Goal: Task Accomplishment & Management: Manage account settings

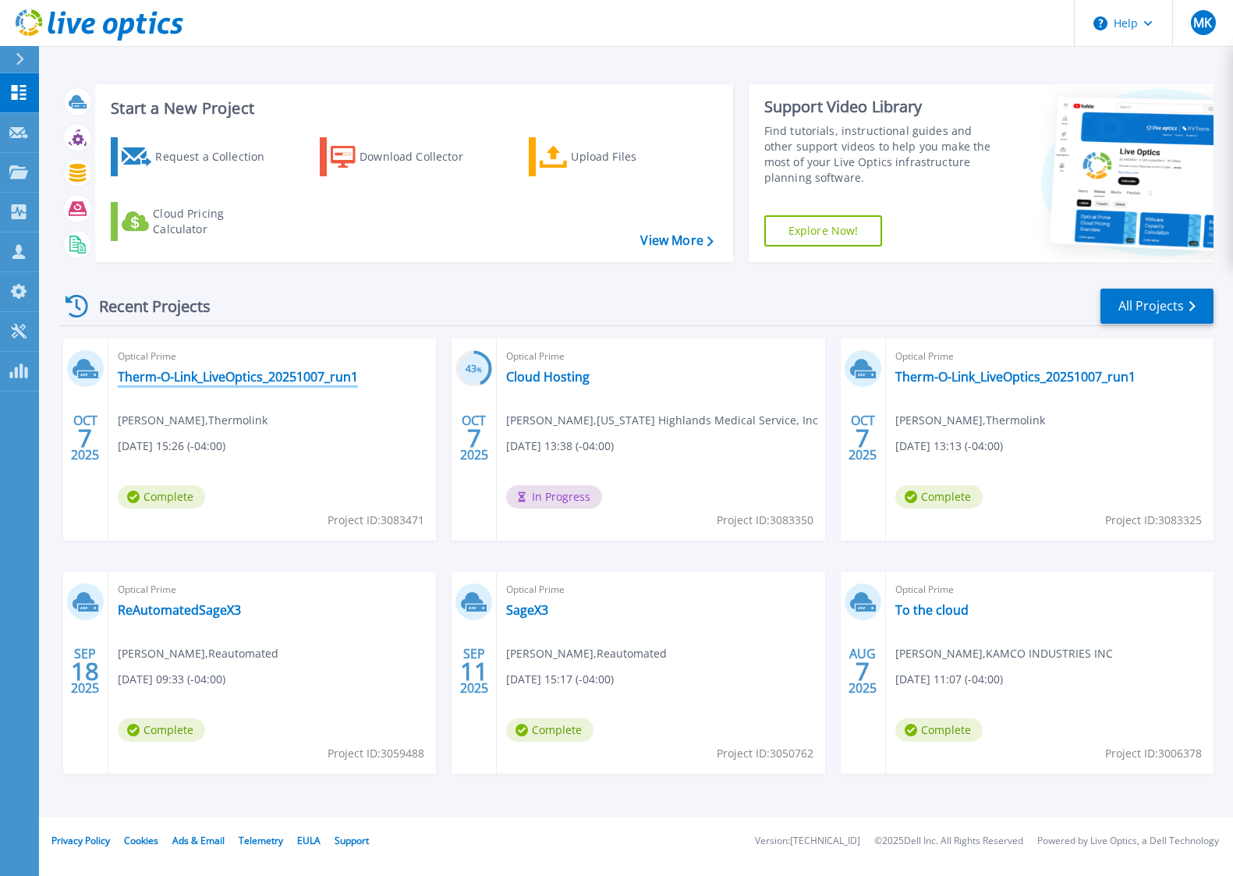
click at [213, 376] on link "Therm-O-Link_LiveOptics_20251007_run1" at bounding box center [238, 377] width 240 height 16
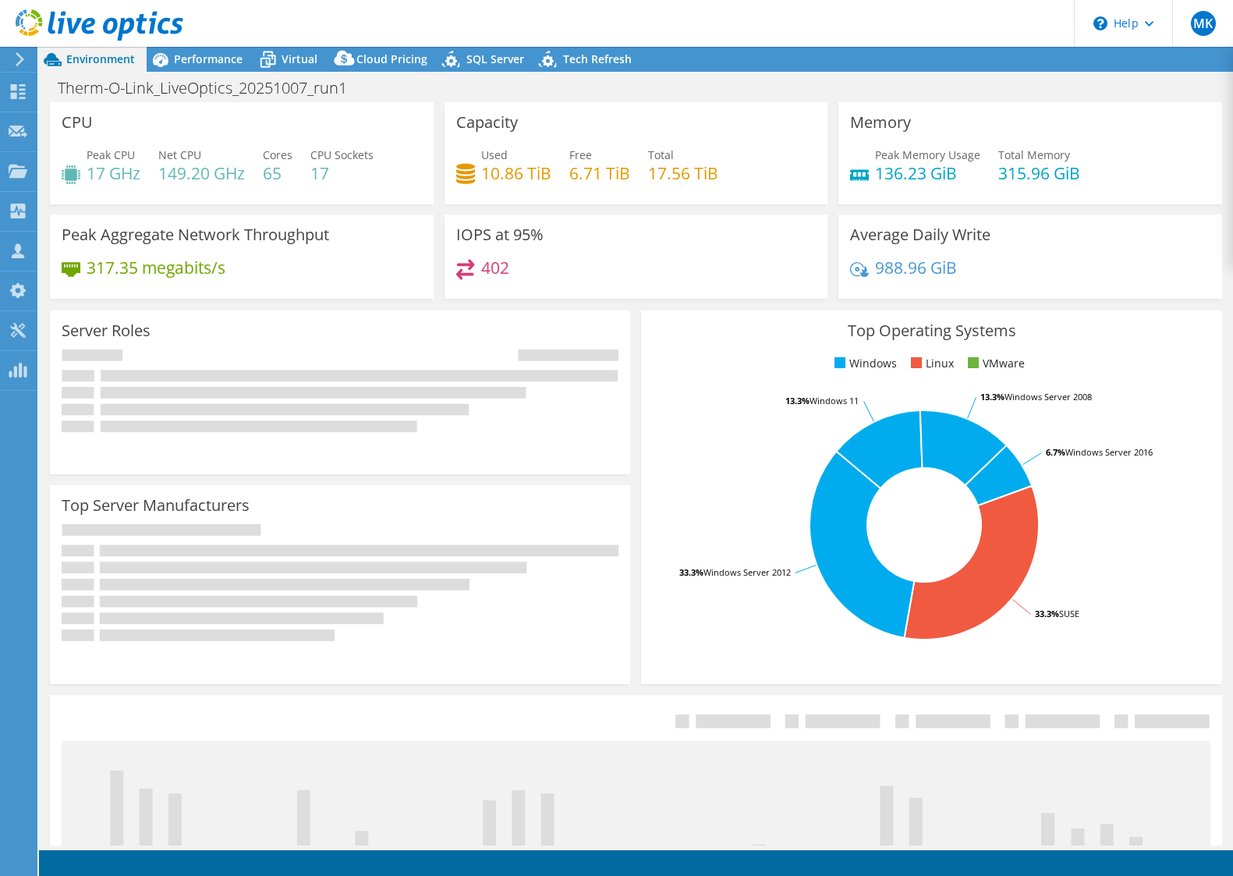
select select "USD"
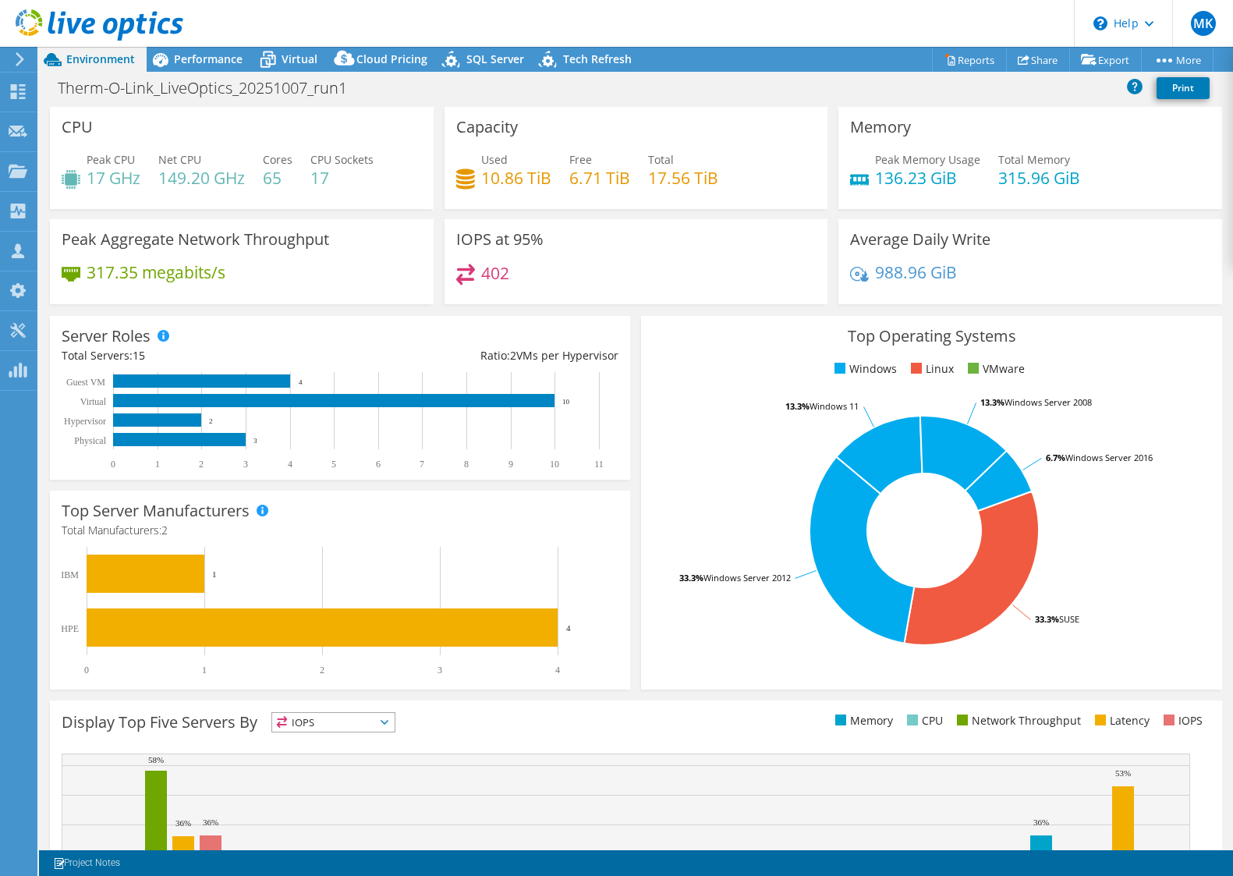
click at [83, 22] on icon at bounding box center [100, 25] width 168 height 32
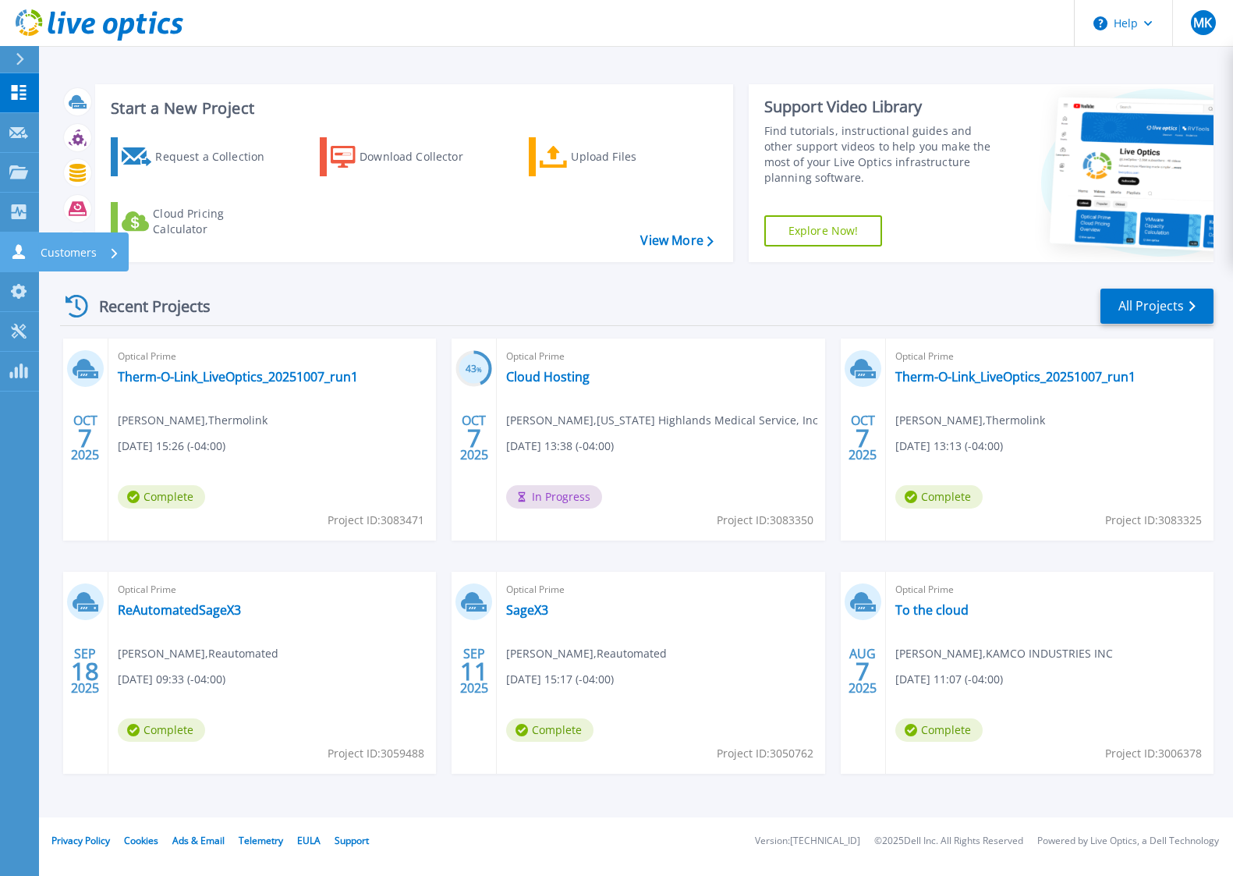
click at [69, 255] on p "Customers" at bounding box center [69, 252] width 56 height 41
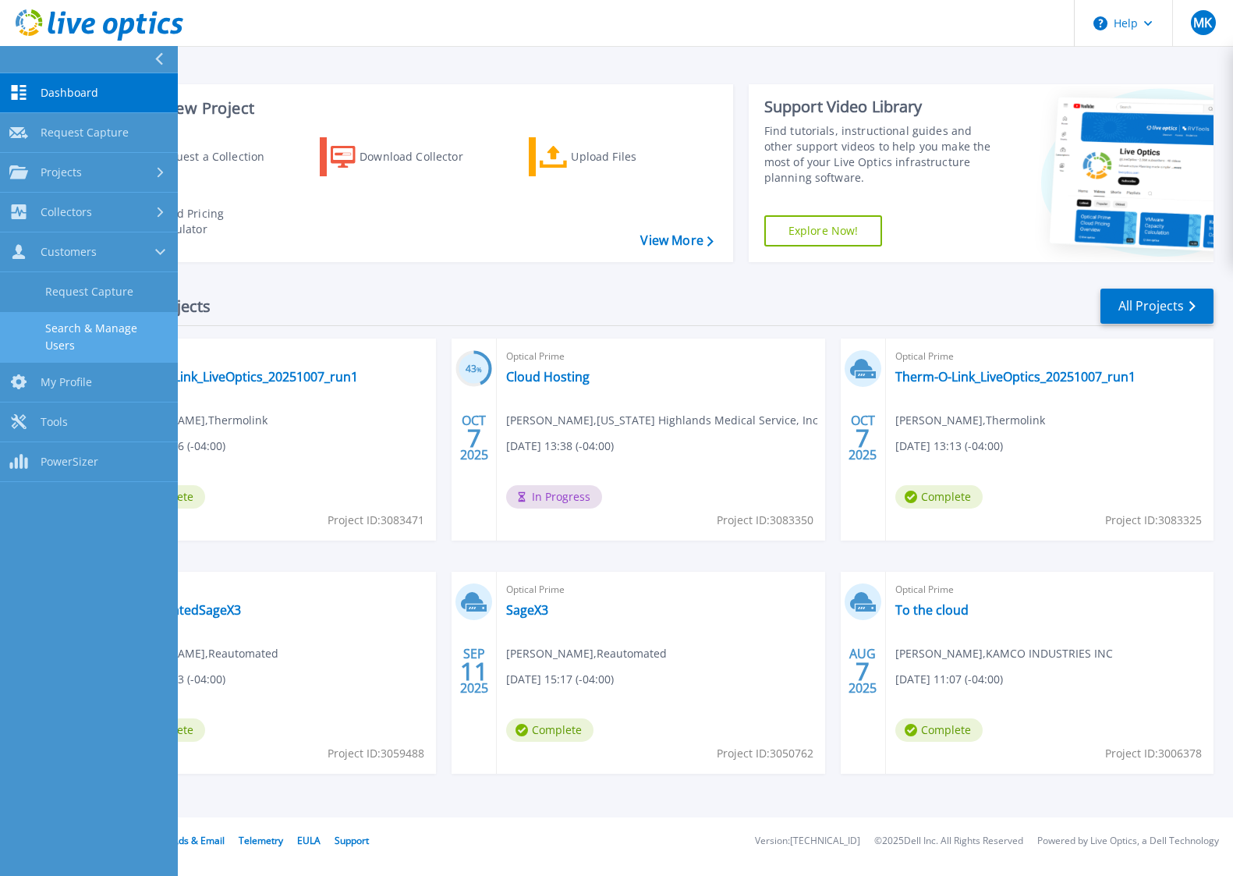
click at [79, 328] on link "Search & Manage Users" at bounding box center [89, 337] width 178 height 50
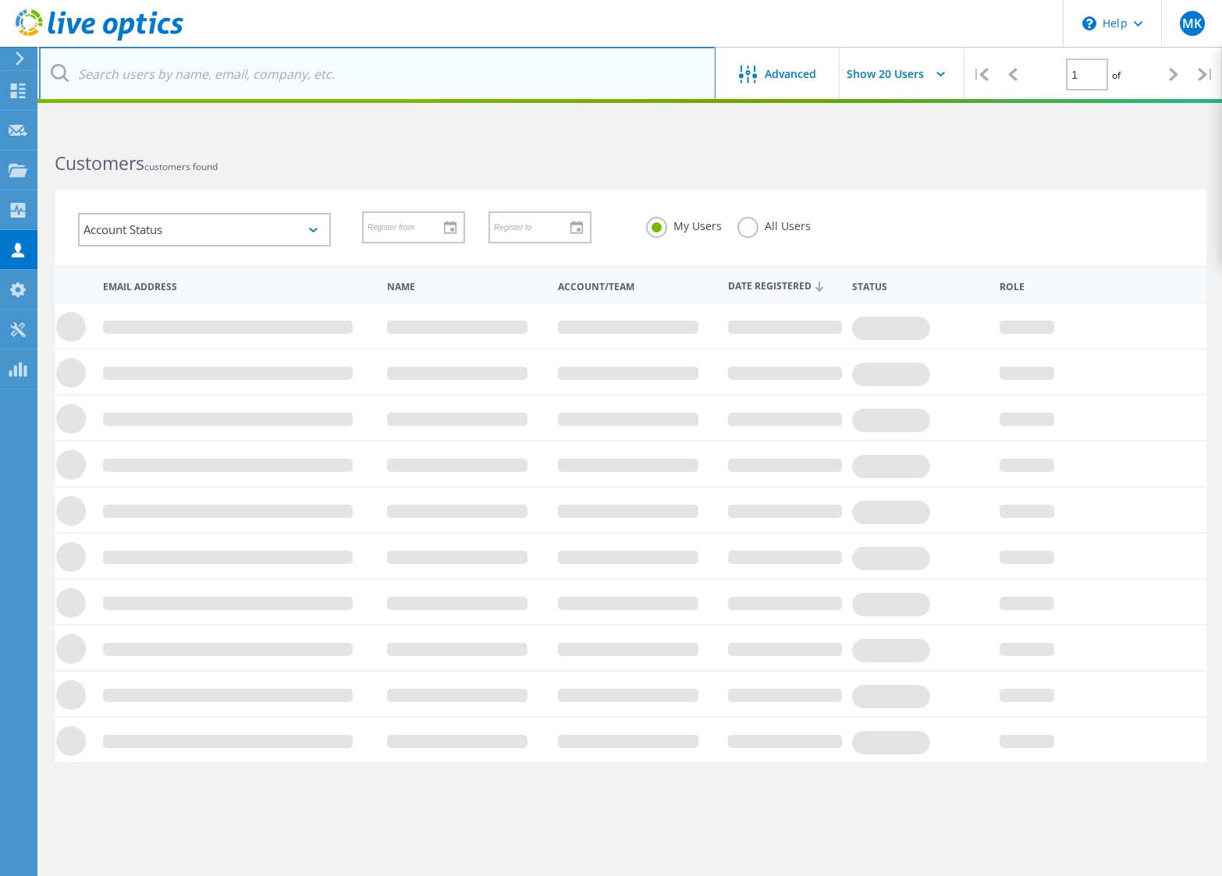
click at [158, 73] on input "text" at bounding box center [377, 74] width 676 height 55
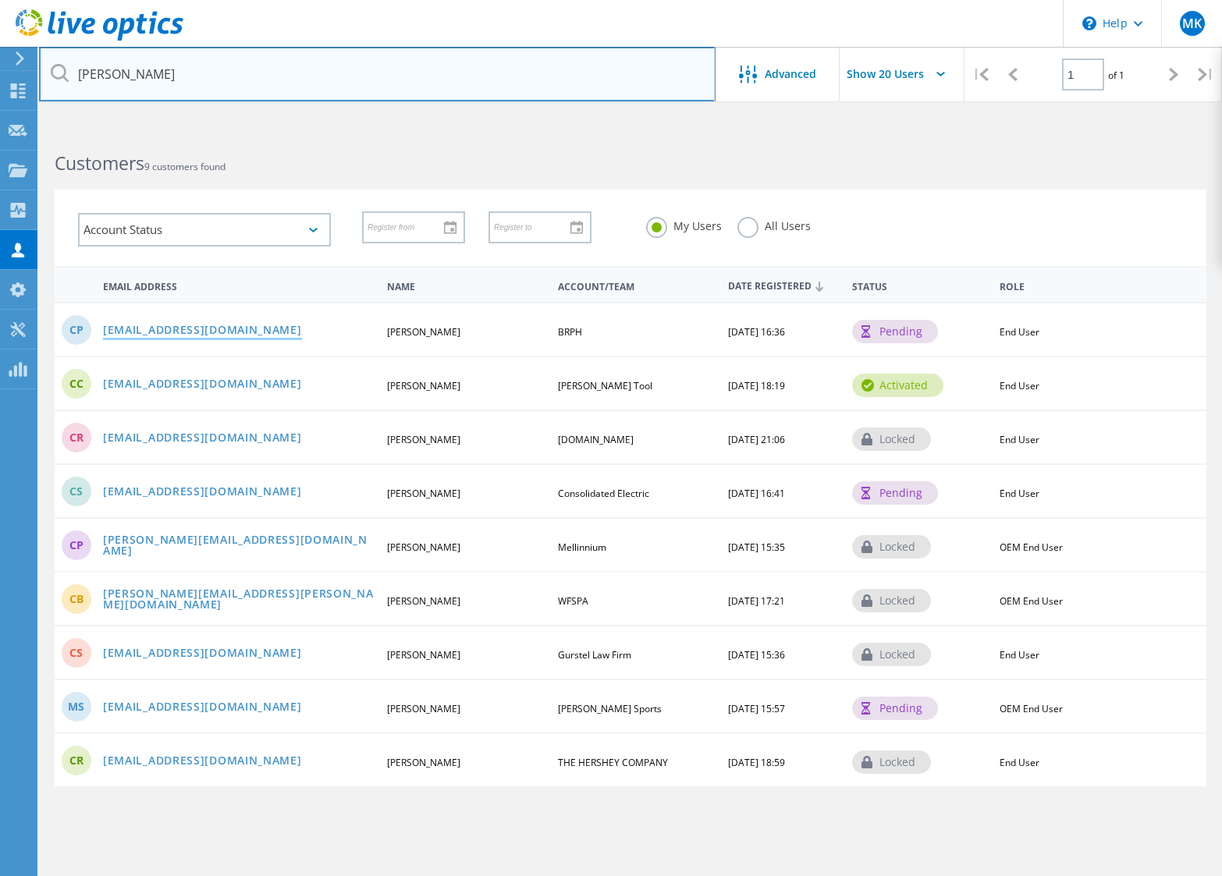
type input "[PERSON_NAME]"
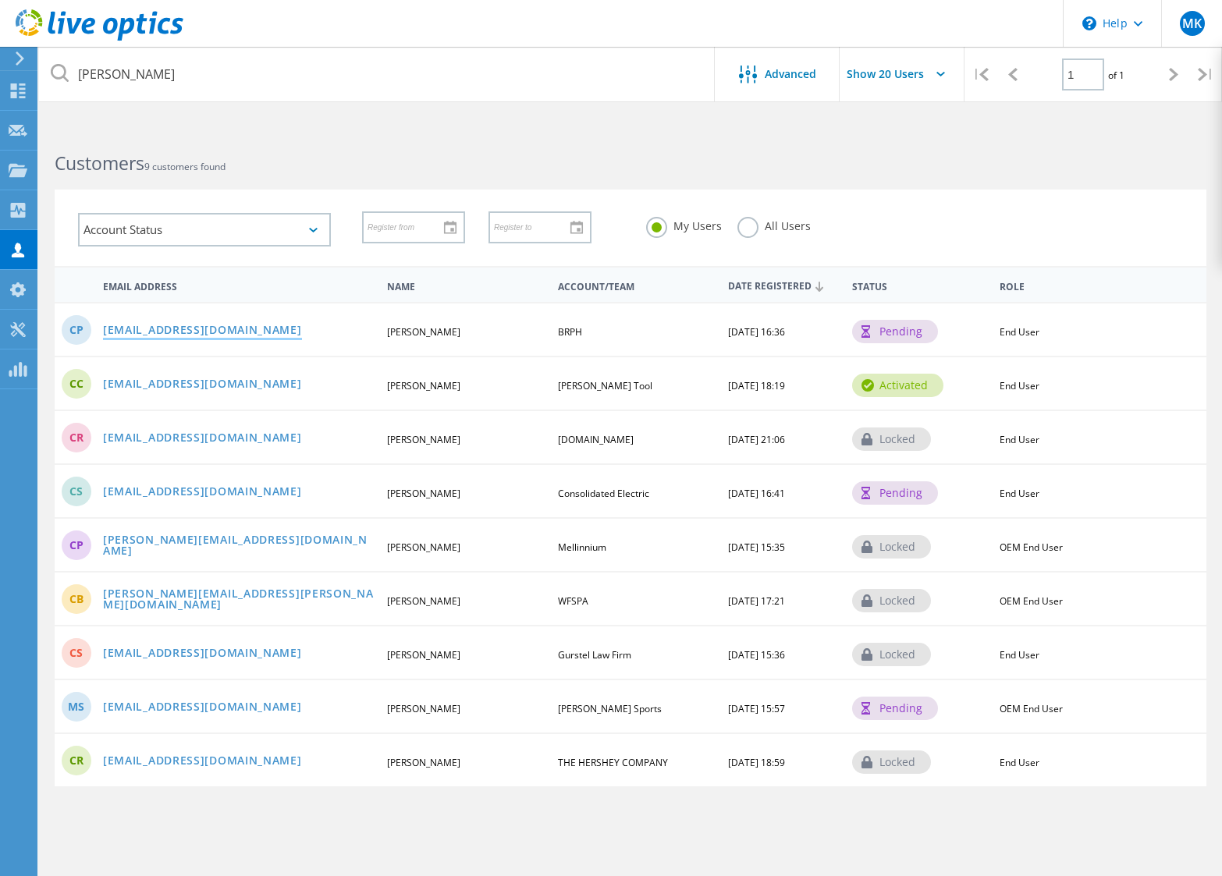
click at [129, 330] on link "[EMAIL_ADDRESS][DOMAIN_NAME]" at bounding box center [202, 330] width 199 height 13
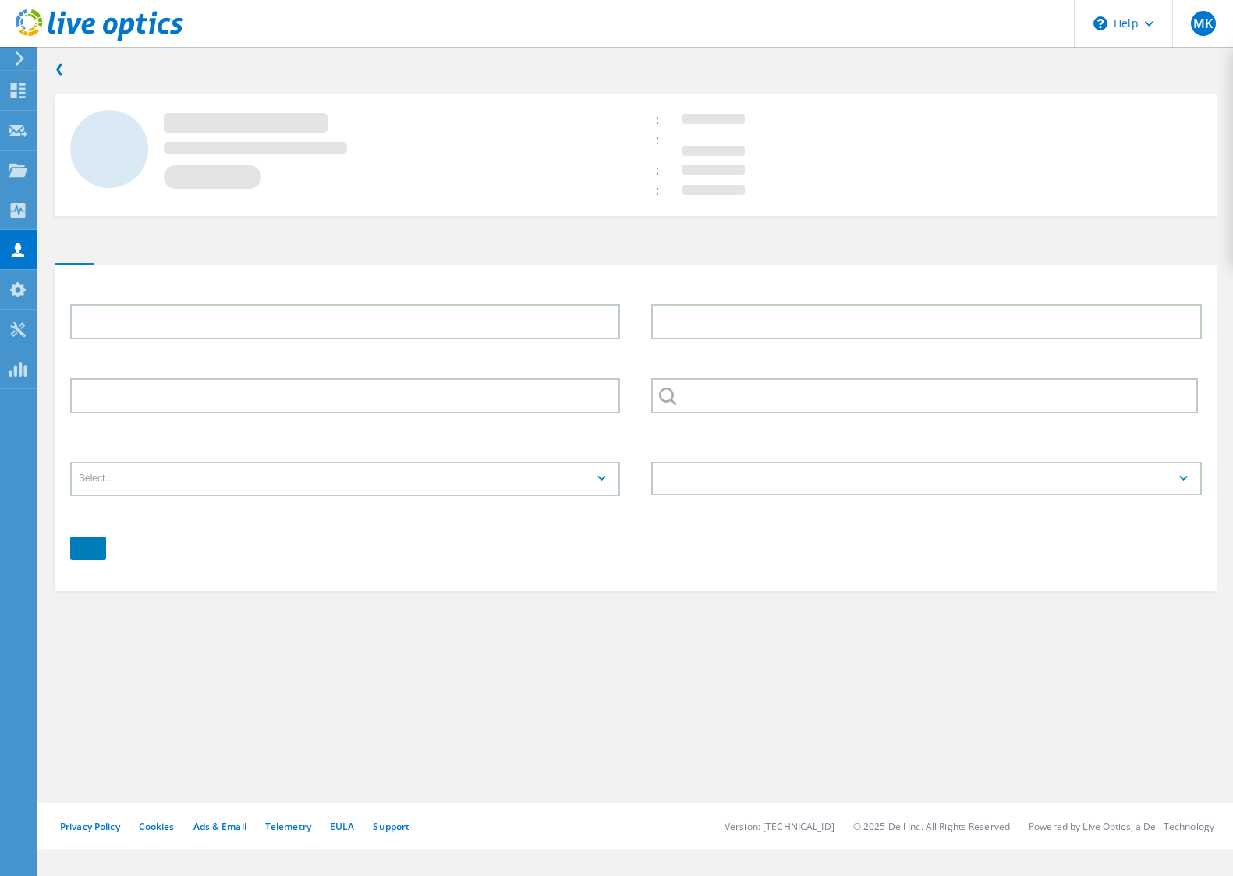
type input "[PERSON_NAME]"
type input "BRPH"
type input "English"
